Goal: Transaction & Acquisition: Subscribe to service/newsletter

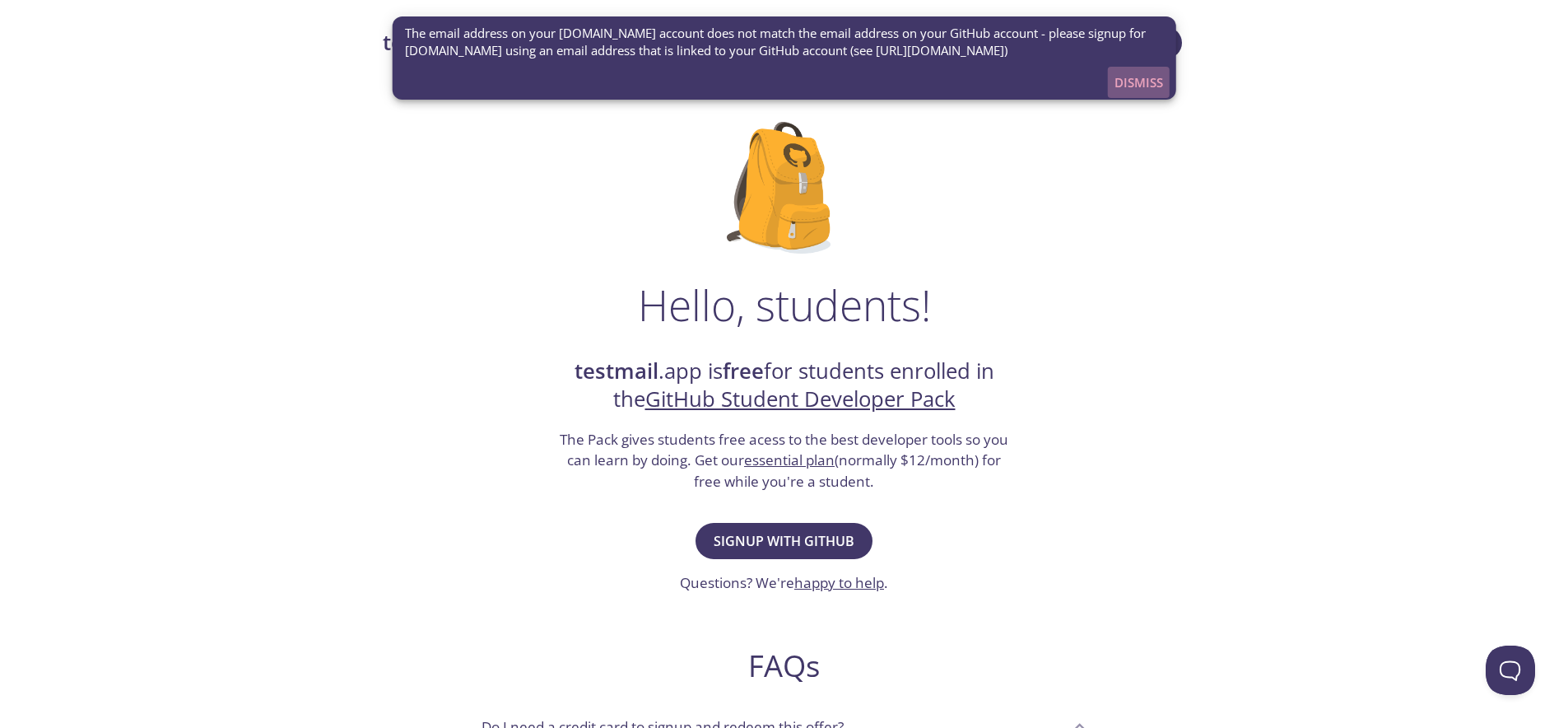
click at [1132, 75] on span "Dismiss" at bounding box center [1138, 82] width 48 height 21
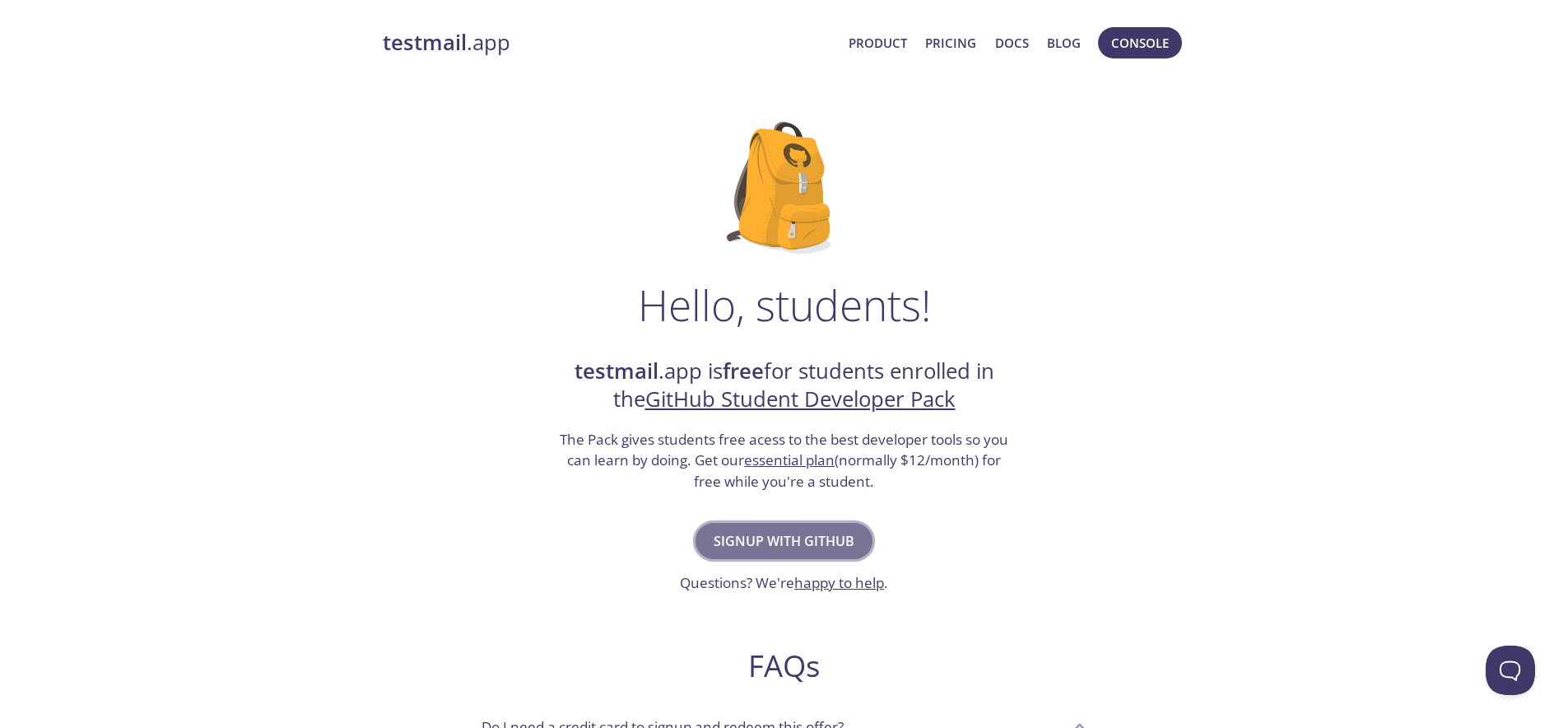
click at [786, 544] on span "Signup with GitHub" at bounding box center [784, 540] width 140 height 23
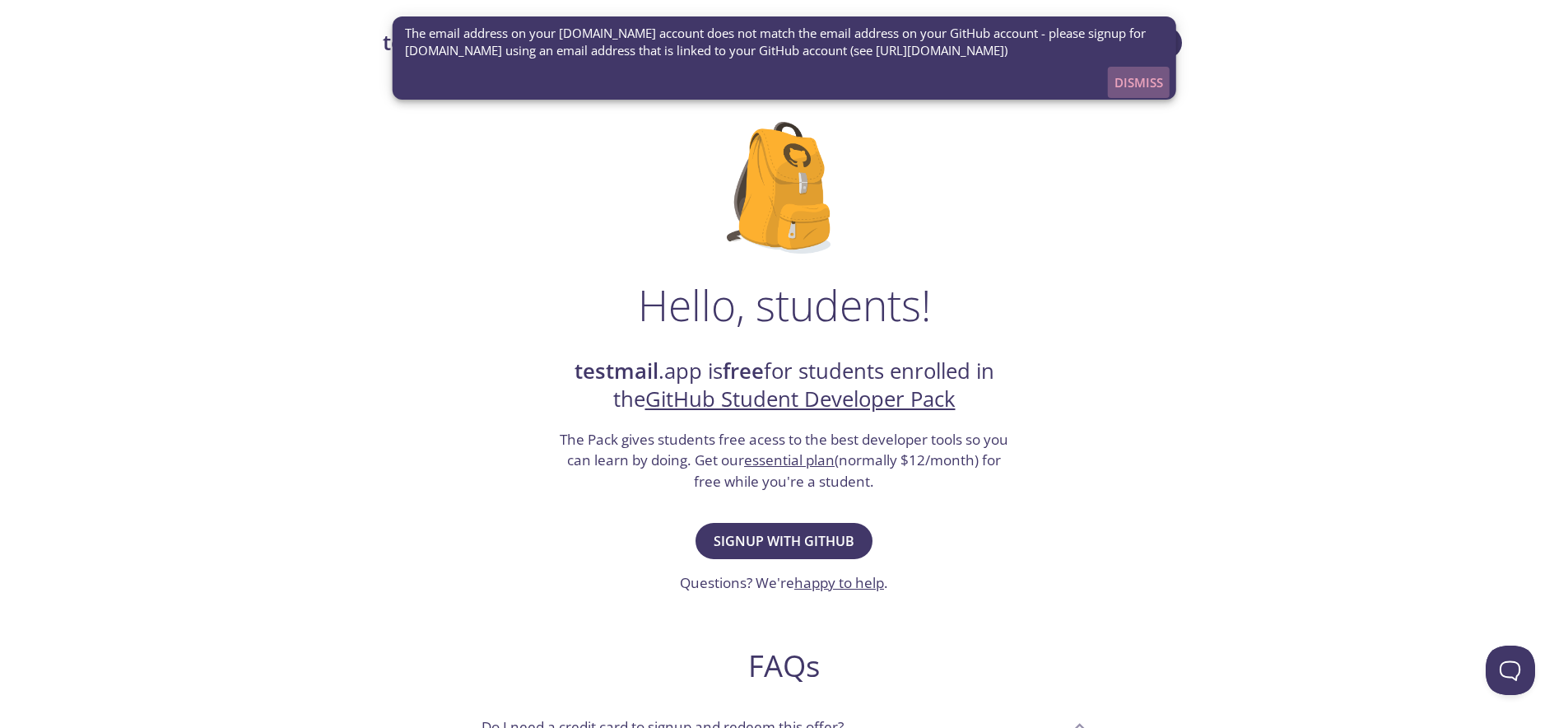
click at [1120, 86] on span "Dismiss" at bounding box center [1138, 82] width 48 height 21
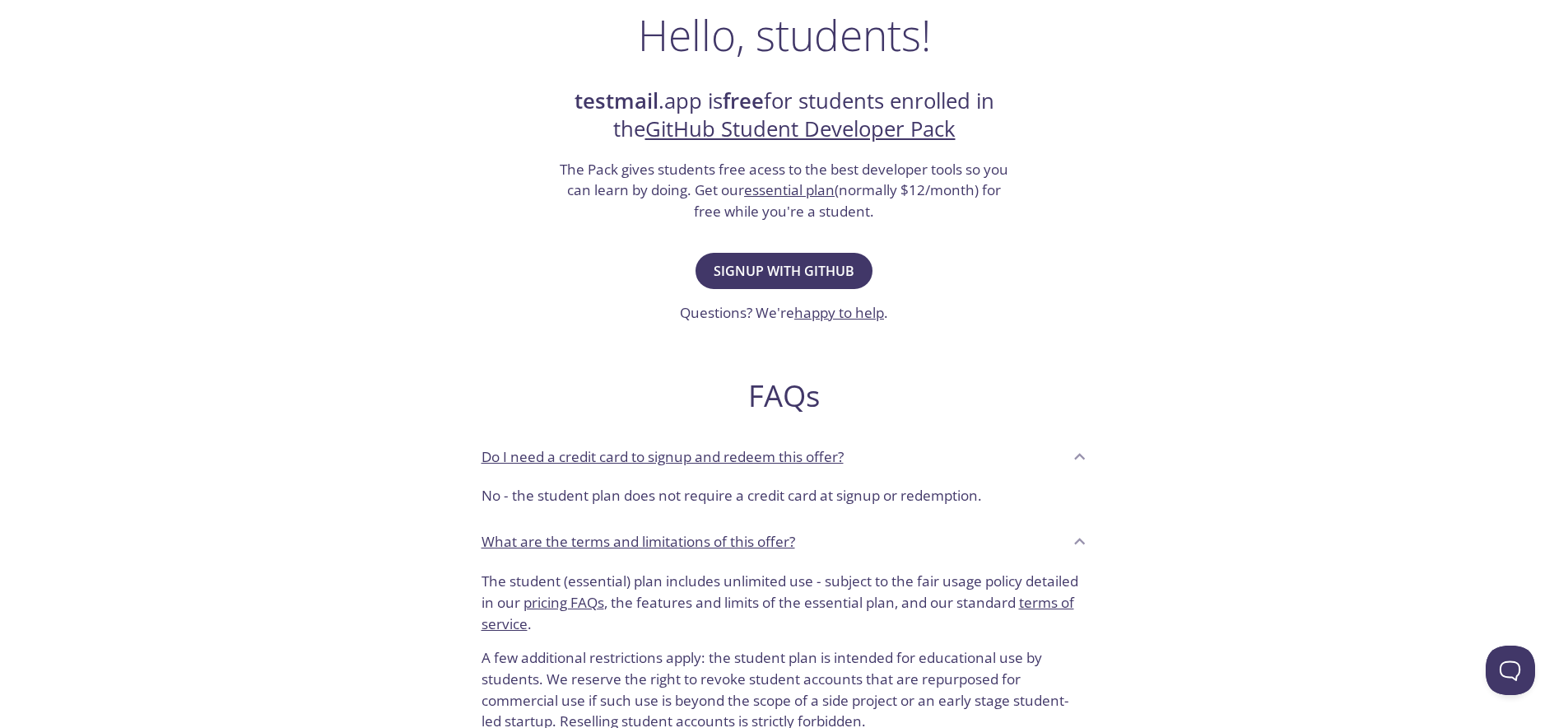
scroll to position [269, 0]
click at [788, 270] on span "Signup with GitHub" at bounding box center [784, 271] width 140 height 23
